Goal: Information Seeking & Learning: Learn about a topic

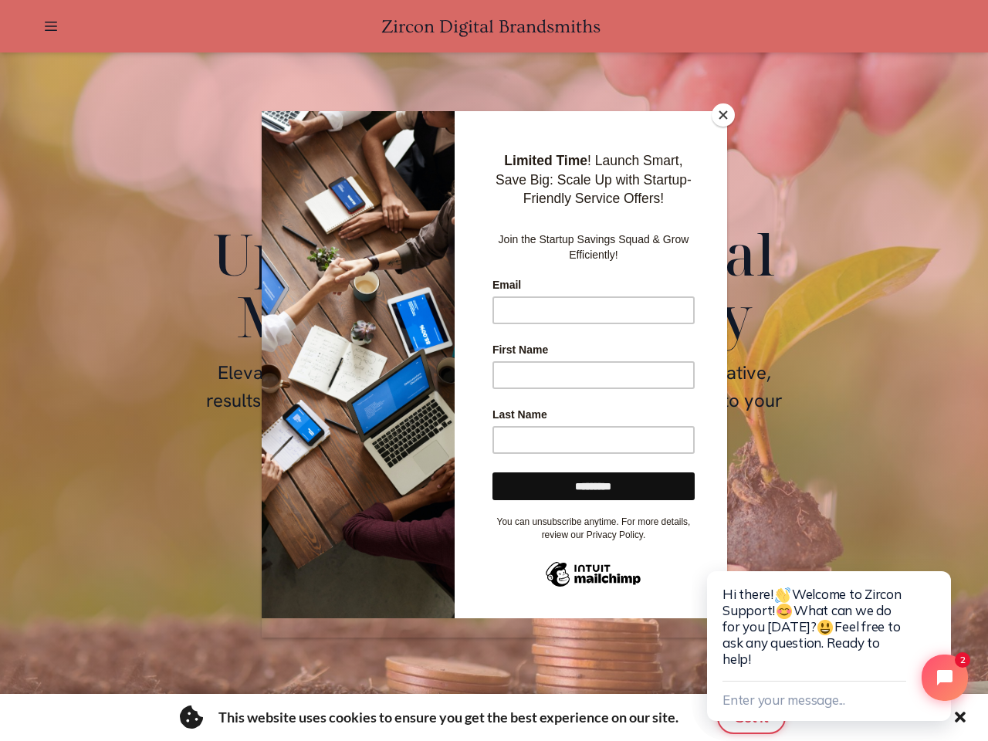
scroll to position [0, 2686]
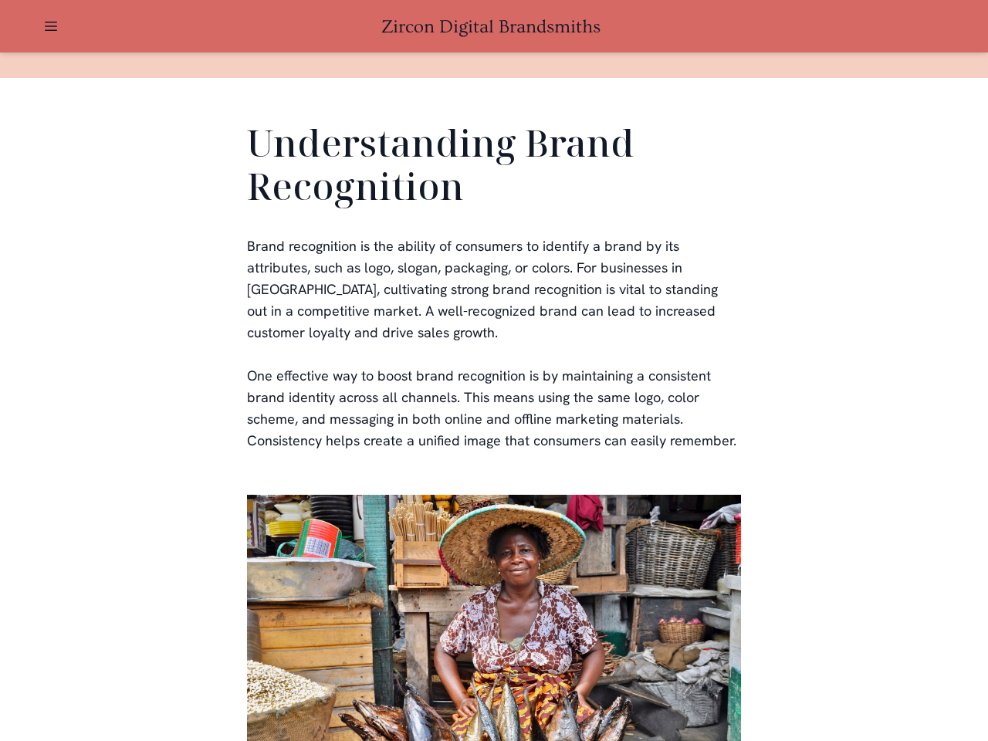
scroll to position [463, 0]
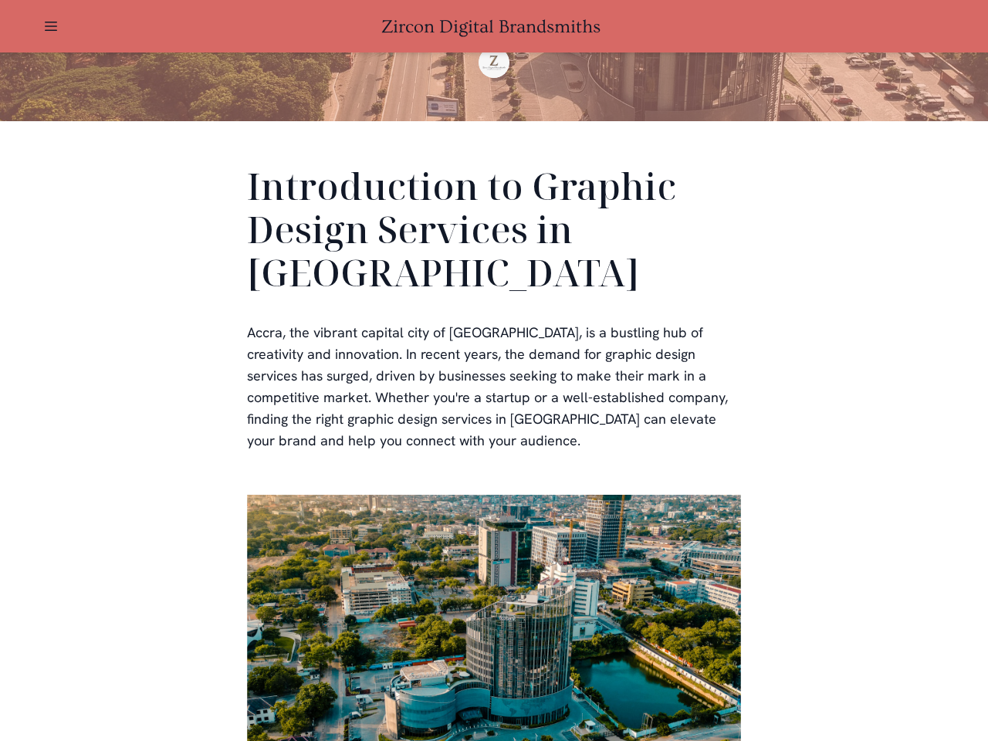
scroll to position [463, 0]
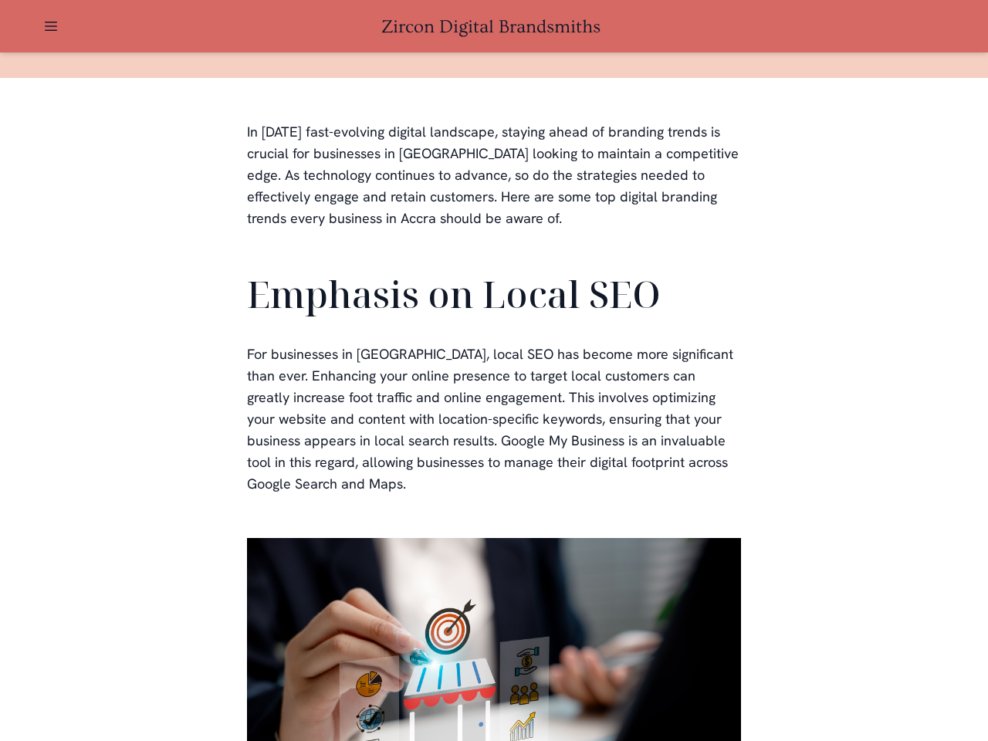
scroll to position [463, 0]
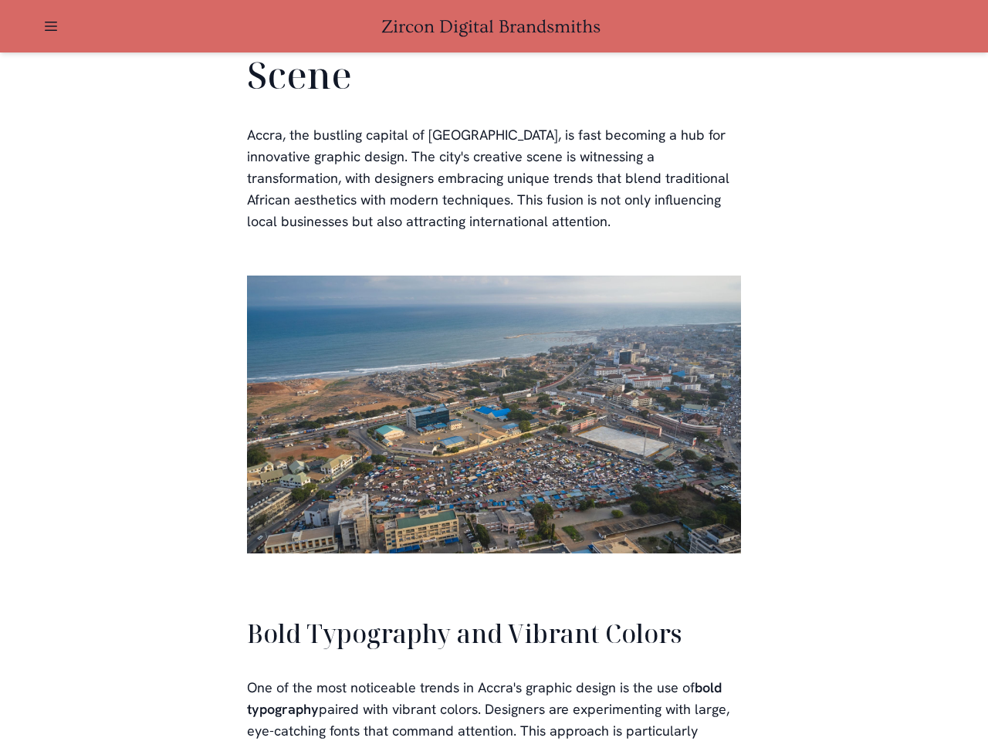
scroll to position [3494, 0]
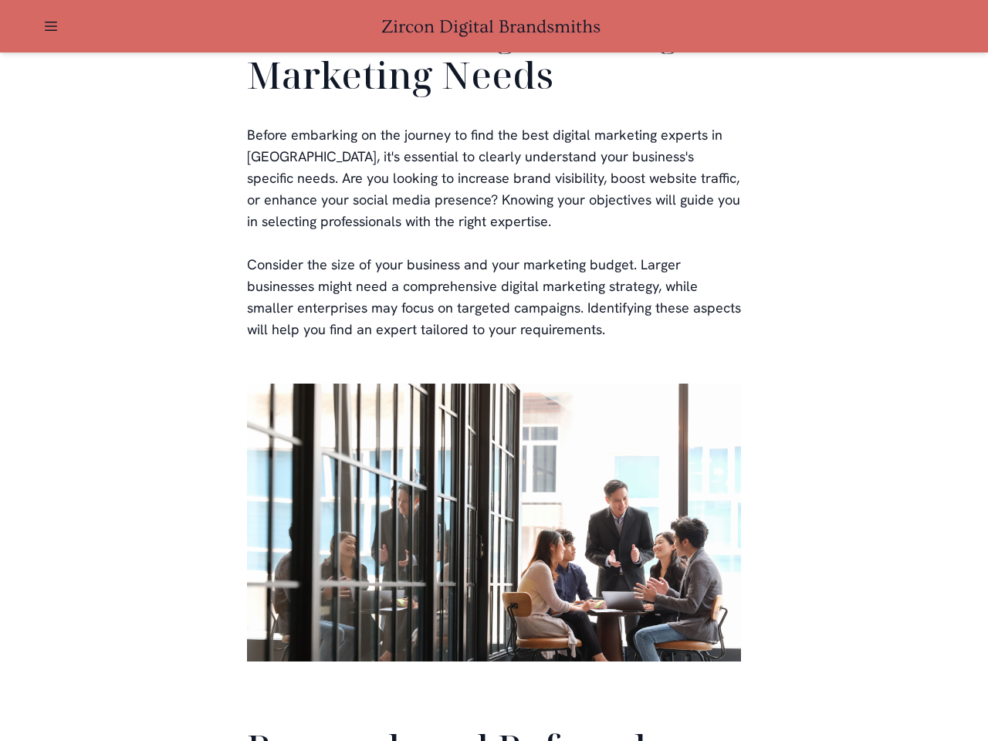
scroll to position [3673, 0]
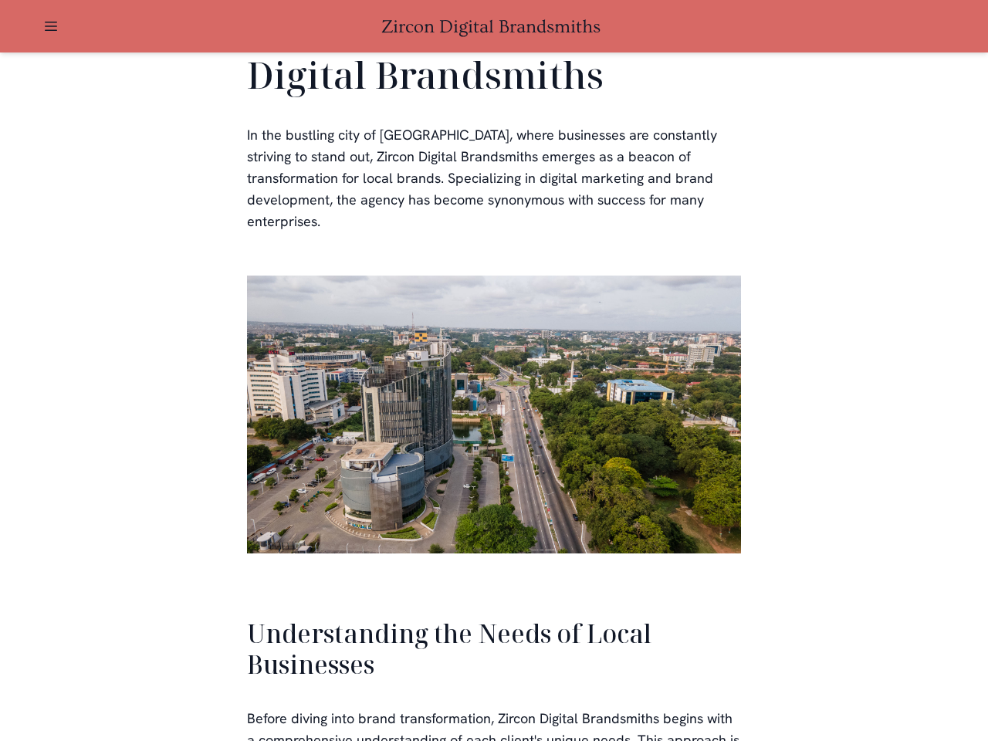
scroll to position [3290, 0]
